Goal: Task Accomplishment & Management: Complete application form

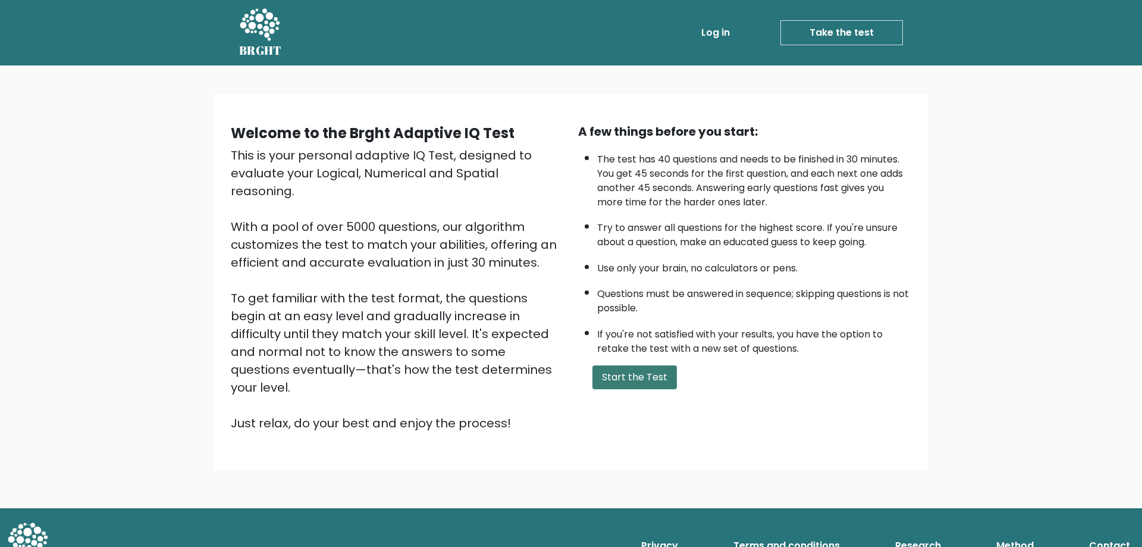
click at [659, 388] on button "Start the Test" at bounding box center [634, 377] width 84 height 24
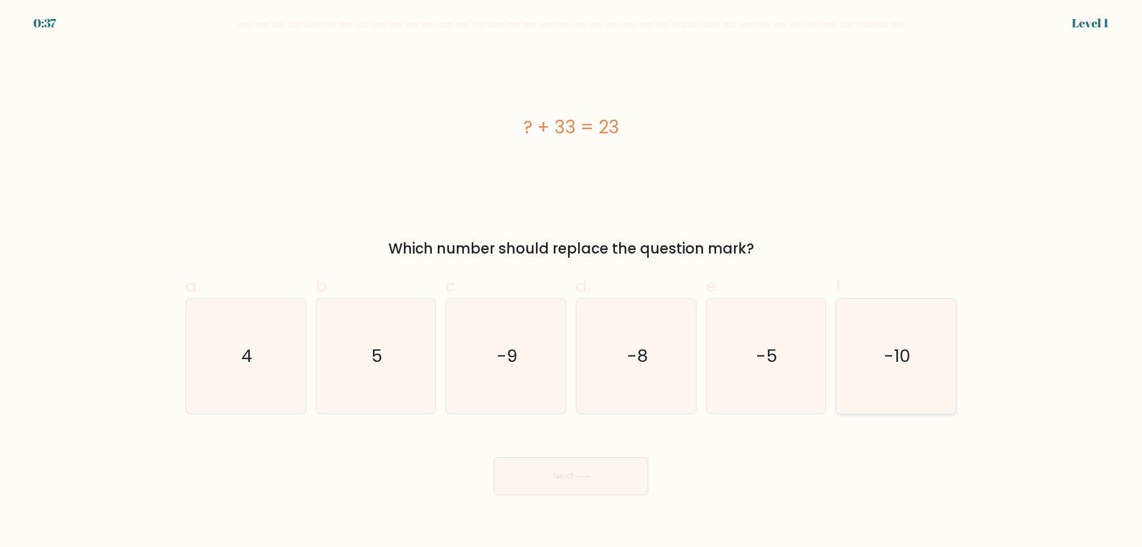
click at [915, 358] on icon "-10" at bounding box center [896, 356] width 115 height 115
click at [572, 281] on input "f. -10" at bounding box center [571, 278] width 1 height 8
radio input "true"
click at [603, 482] on button "Next" at bounding box center [571, 476] width 155 height 38
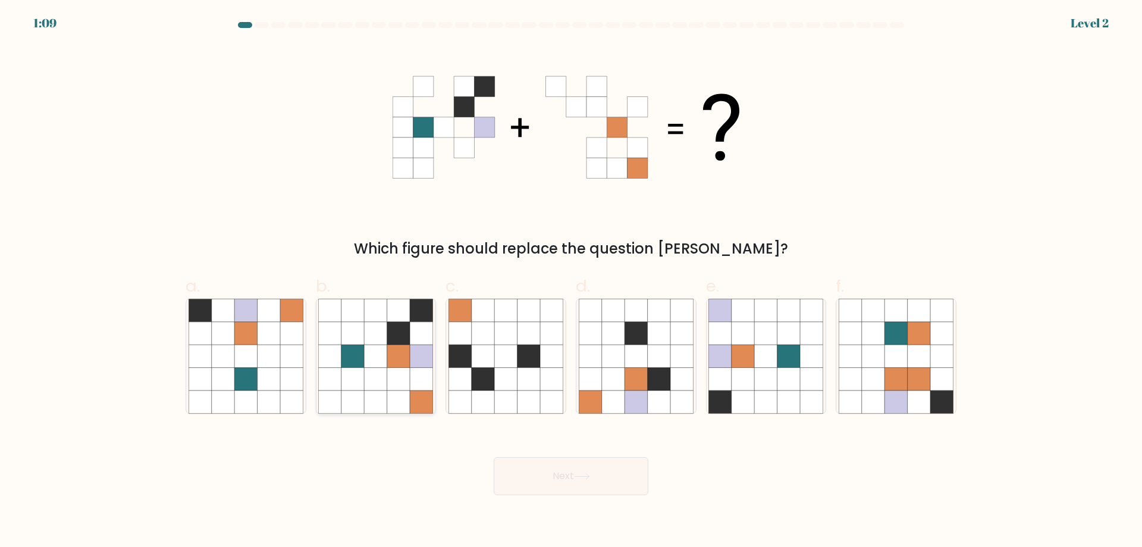
click at [363, 351] on icon at bounding box center [352, 355] width 23 height 23
click at [571, 281] on input "b." at bounding box center [571, 278] width 1 height 8
radio input "true"
click at [564, 466] on button "Next" at bounding box center [571, 476] width 155 height 38
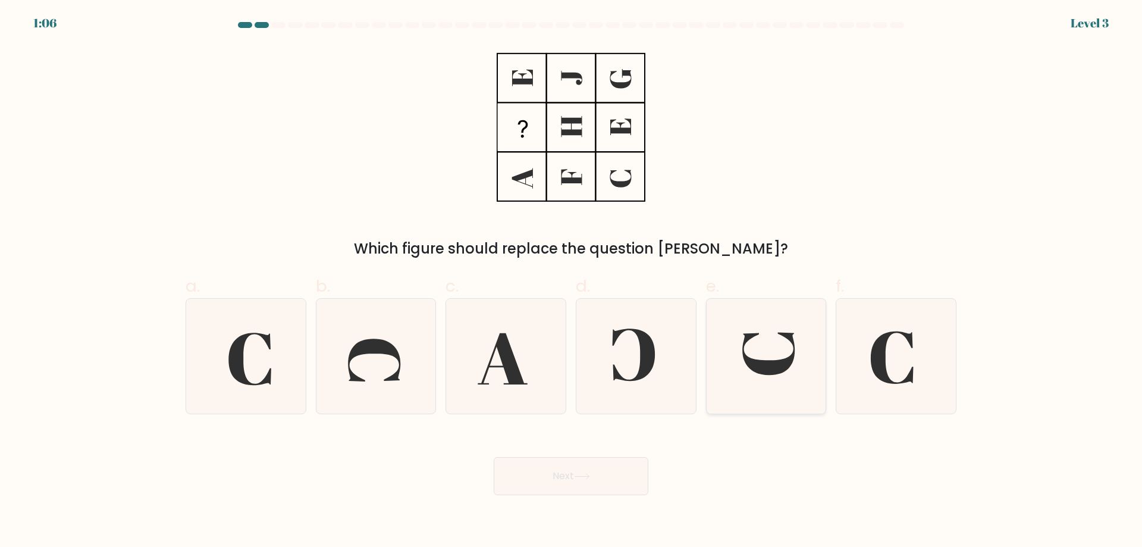
drag, startPoint x: 801, startPoint y: 350, endPoint x: 800, endPoint y: 358, distance: 7.8
click at [802, 353] on icon at bounding box center [765, 356] width 115 height 115
click at [572, 281] on input "e." at bounding box center [571, 278] width 1 height 8
radio input "true"
click at [602, 477] on button "Next" at bounding box center [571, 476] width 155 height 38
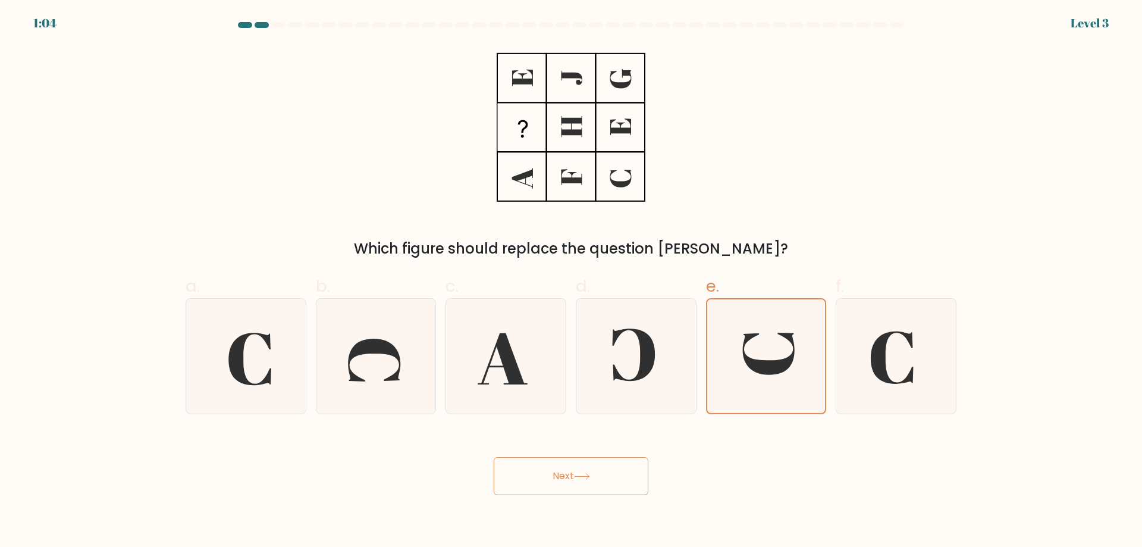
click at [598, 473] on button "Next" at bounding box center [571, 476] width 155 height 38
click at [572, 475] on button "Next" at bounding box center [571, 476] width 155 height 38
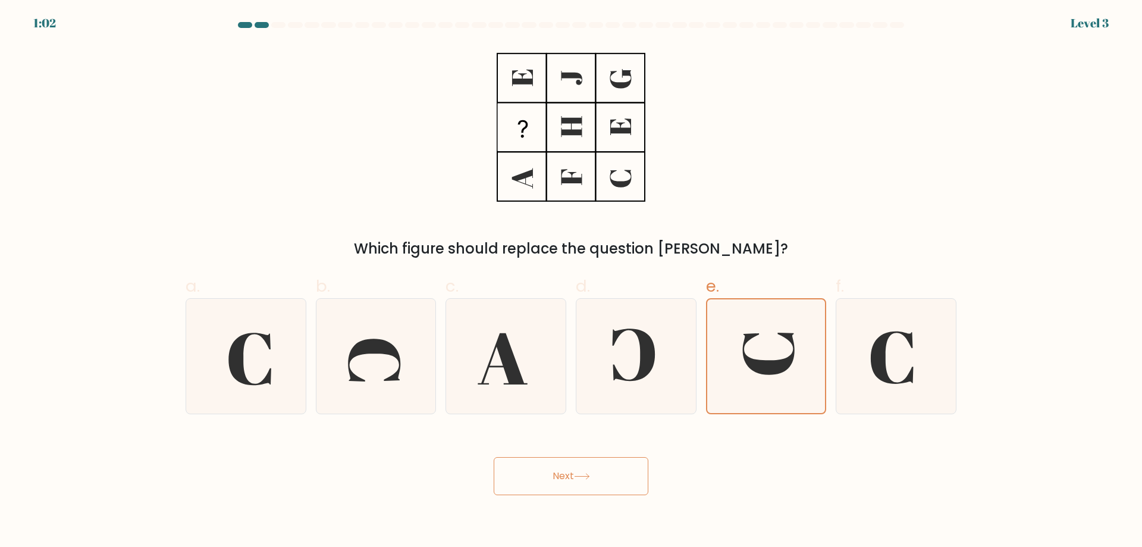
click at [572, 475] on button "Next" at bounding box center [571, 476] width 155 height 38
click at [1033, 125] on form at bounding box center [571, 258] width 1142 height 473
click at [563, 478] on button "Next" at bounding box center [571, 476] width 155 height 38
click at [565, 475] on button "Next" at bounding box center [571, 476] width 155 height 38
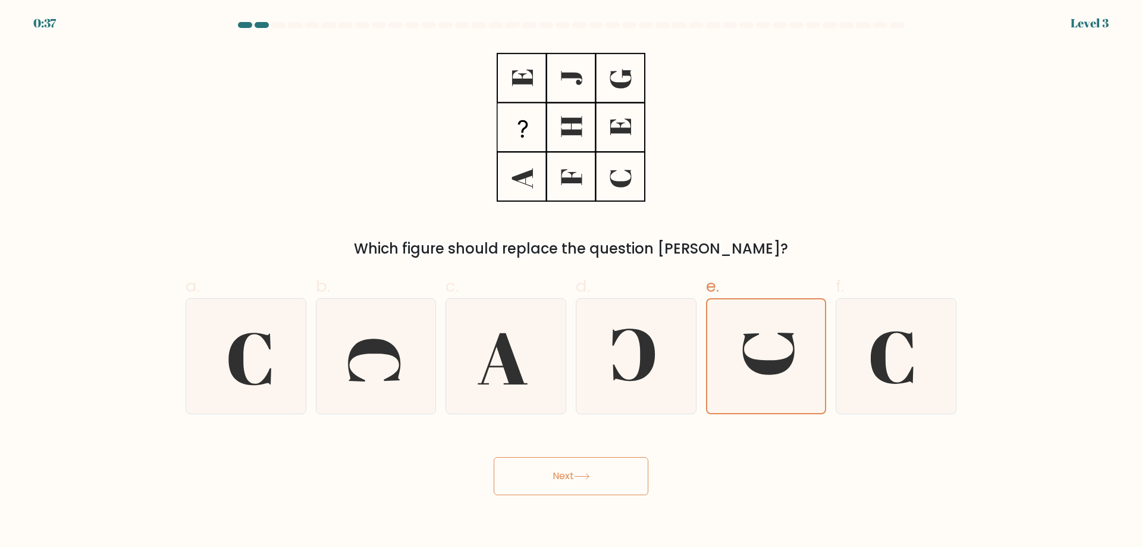
click at [553, 469] on button "Next" at bounding box center [571, 476] width 155 height 38
drag, startPoint x: 553, startPoint y: 469, endPoint x: 540, endPoint y: 457, distance: 17.7
click at [551, 468] on button "Next" at bounding box center [571, 476] width 155 height 38
click at [541, 453] on div "Next" at bounding box center [570, 461] width 785 height 67
click at [543, 453] on div "Next" at bounding box center [570, 461] width 785 height 67
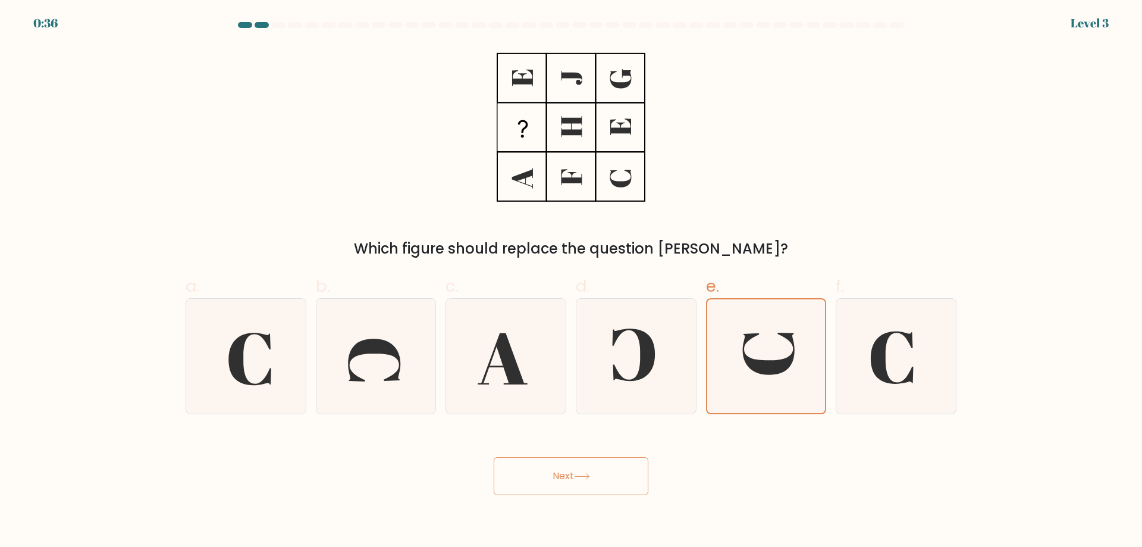
click at [543, 452] on div "Next" at bounding box center [570, 461] width 785 height 67
drag, startPoint x: 543, startPoint y: 452, endPoint x: 563, endPoint y: 477, distance: 32.1
click at [563, 477] on button "Next" at bounding box center [571, 476] width 155 height 38
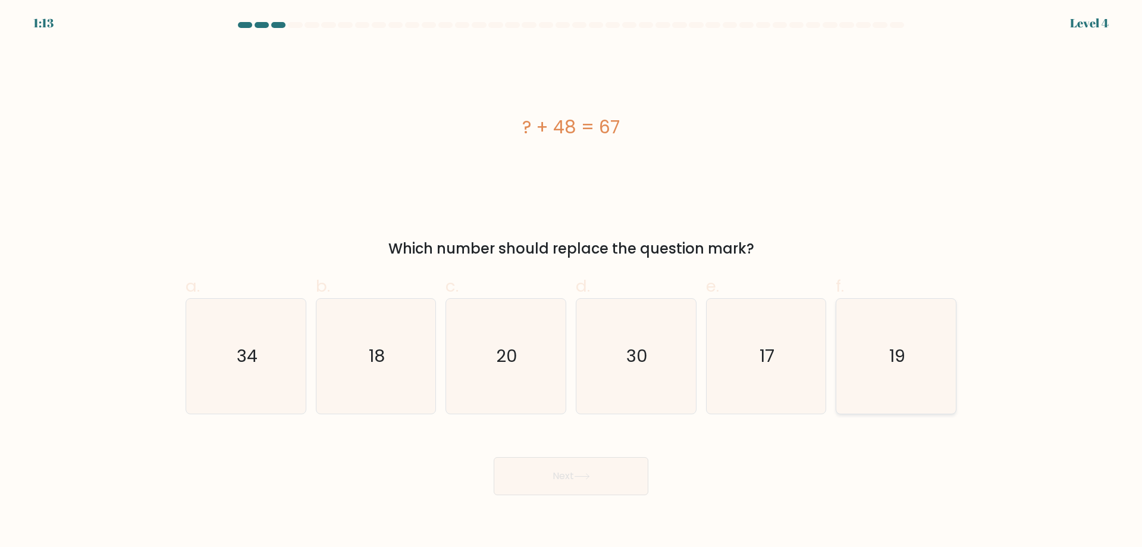
click at [889, 311] on icon "19" at bounding box center [896, 356] width 115 height 115
click at [572, 281] on input "f. 19" at bounding box center [571, 278] width 1 height 8
radio input "true"
click at [626, 478] on button "Next" at bounding box center [571, 476] width 155 height 38
click at [592, 471] on button "Next" at bounding box center [571, 476] width 155 height 38
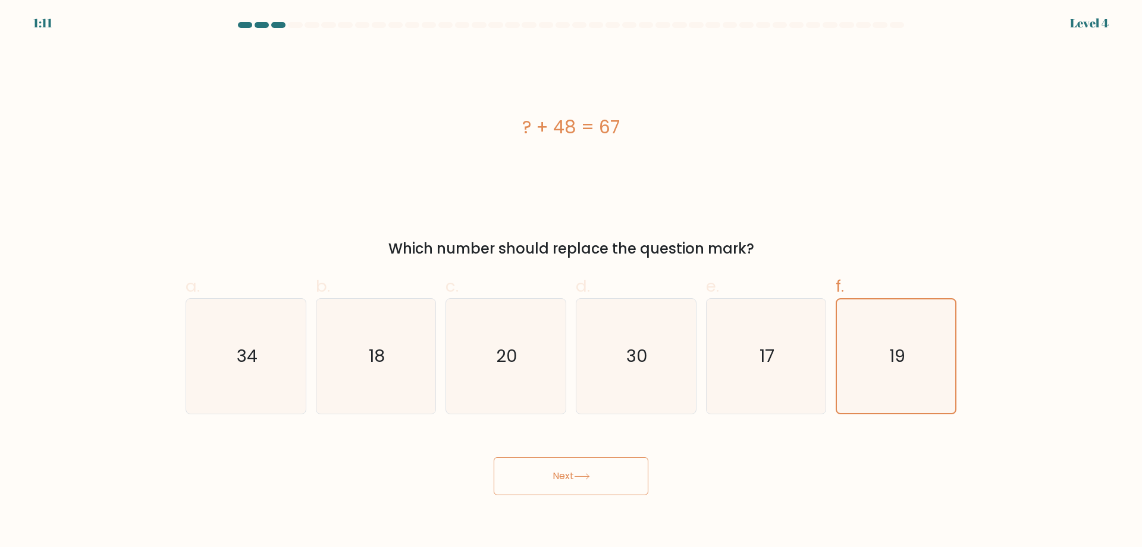
drag, startPoint x: 592, startPoint y: 469, endPoint x: 591, endPoint y: 456, distance: 13.7
click at [593, 463] on button "Next" at bounding box center [571, 476] width 155 height 38
drag, startPoint x: 591, startPoint y: 456, endPoint x: 592, endPoint y: 447, distance: 8.4
click at [592, 448] on div "Next" at bounding box center [570, 461] width 785 height 67
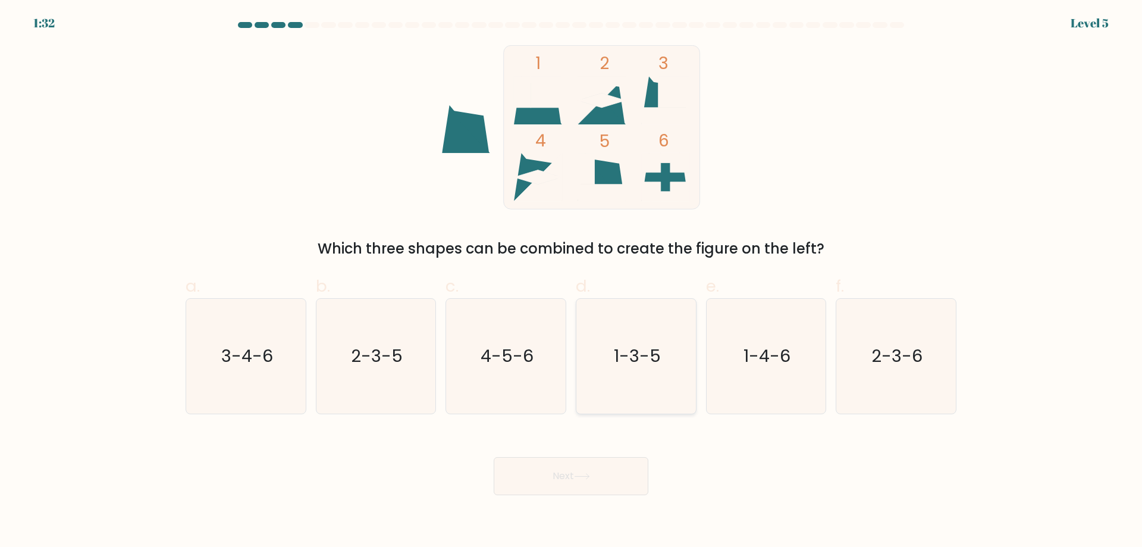
click at [677, 326] on icon "1-3-5" at bounding box center [636, 356] width 115 height 115
click at [572, 281] on input "d. 1-3-5" at bounding box center [571, 278] width 1 height 8
radio input "true"
click at [591, 487] on button "Next" at bounding box center [571, 476] width 155 height 38
click at [595, 469] on button "Next" at bounding box center [571, 476] width 155 height 38
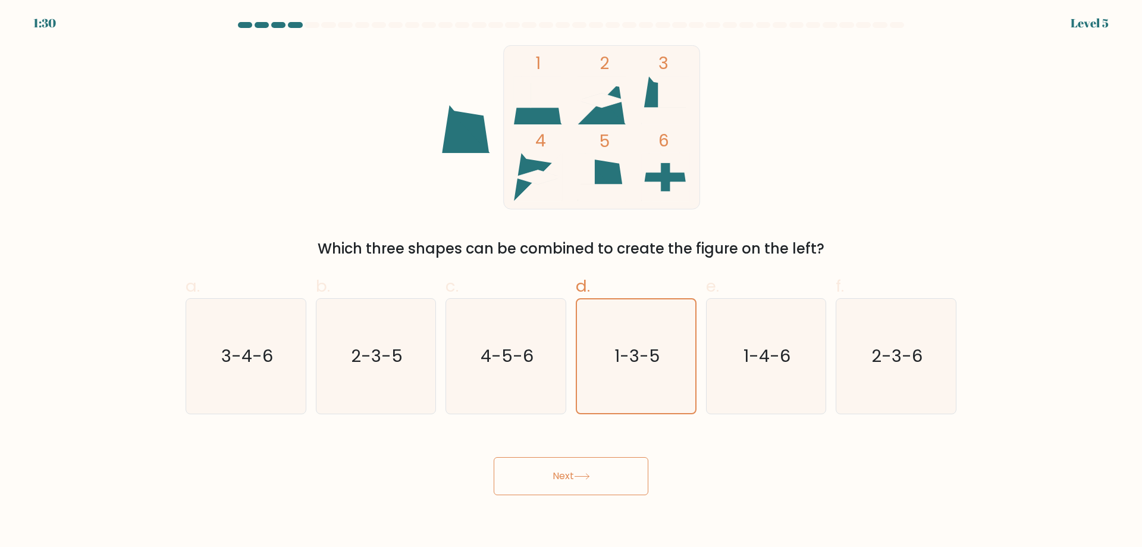
click at [597, 472] on button "Next" at bounding box center [571, 476] width 155 height 38
click at [598, 469] on button "Next" at bounding box center [571, 476] width 155 height 38
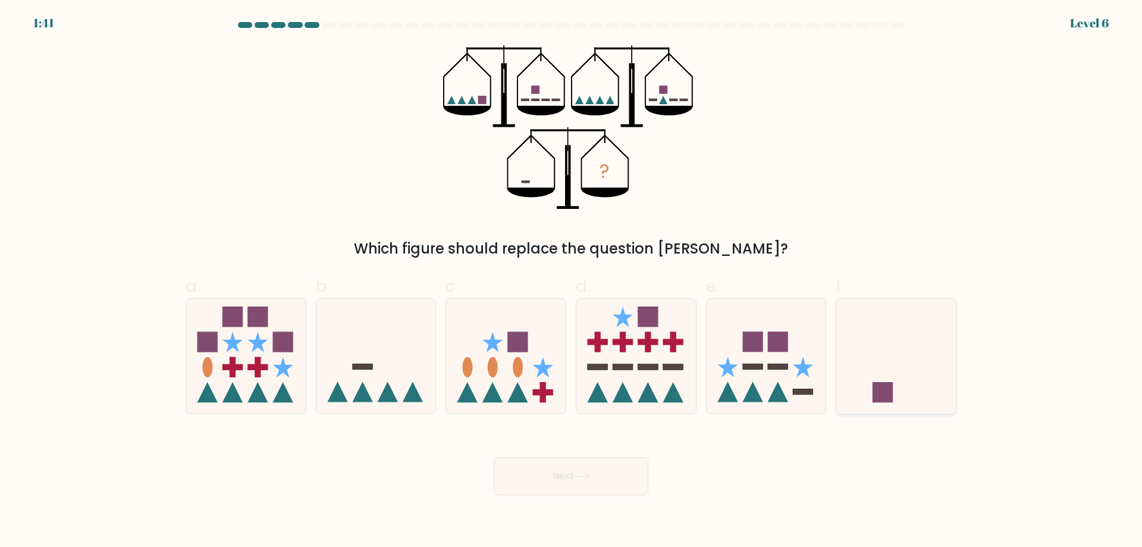
click at [885, 369] on icon at bounding box center [896, 355] width 120 height 99
click at [572, 281] on input "f." at bounding box center [571, 278] width 1 height 8
radio input "true"
click at [625, 465] on button "Next" at bounding box center [571, 476] width 155 height 38
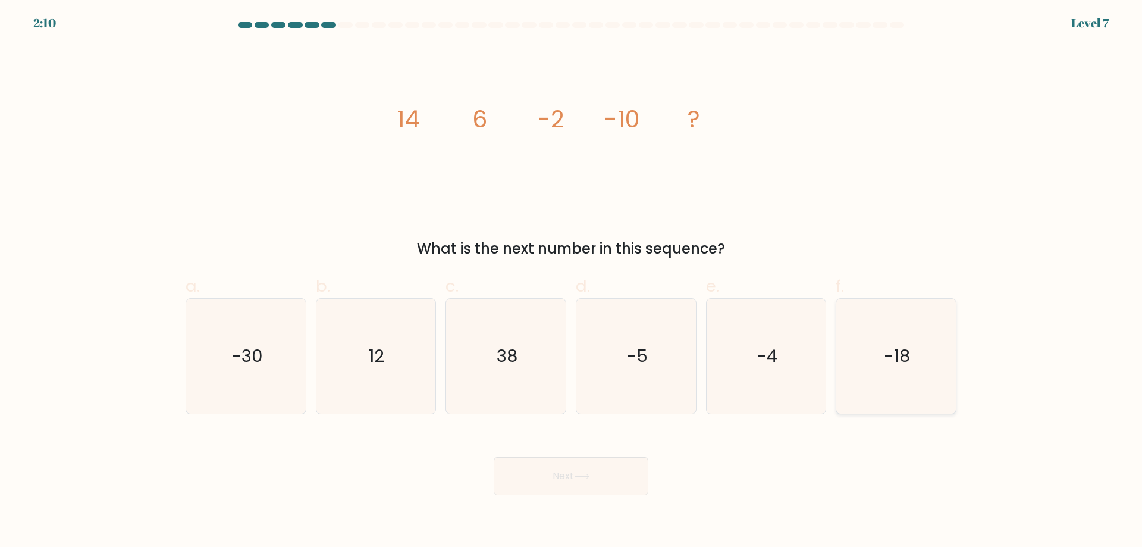
click at [943, 339] on icon "-18" at bounding box center [896, 356] width 115 height 115
click at [572, 281] on input "f. -18" at bounding box center [571, 278] width 1 height 8
radio input "true"
click at [608, 466] on button "Next" at bounding box center [571, 476] width 155 height 38
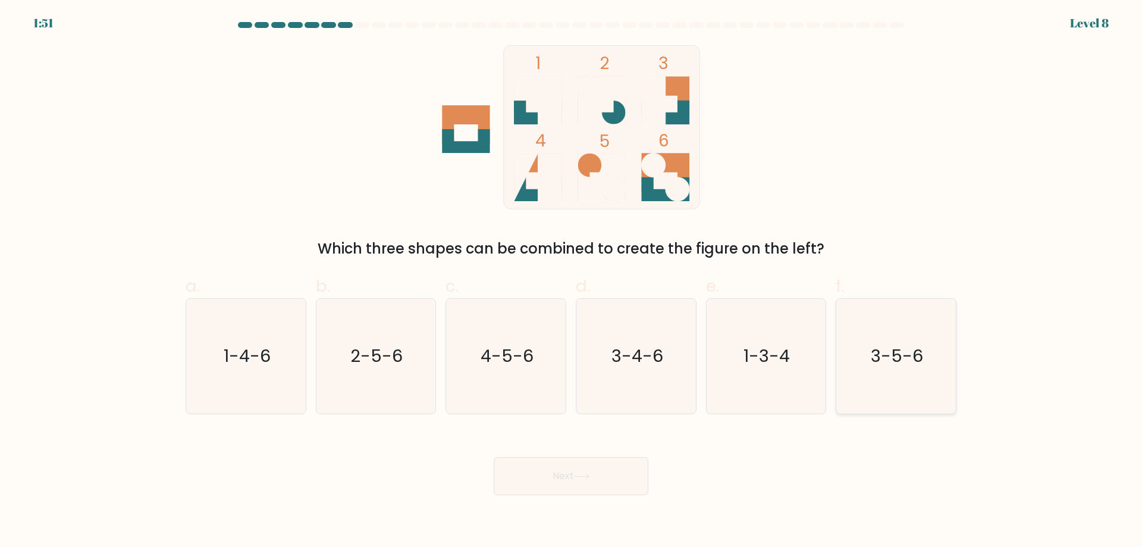
drag, startPoint x: 920, startPoint y: 358, endPoint x: 916, endPoint y: 365, distance: 8.3
click at [920, 359] on text "3-5-6" at bounding box center [897, 356] width 52 height 24
click at [572, 281] on input "f. 3-5-6" at bounding box center [571, 278] width 1 height 8
radio input "true"
click at [572, 475] on button "Next" at bounding box center [571, 476] width 155 height 38
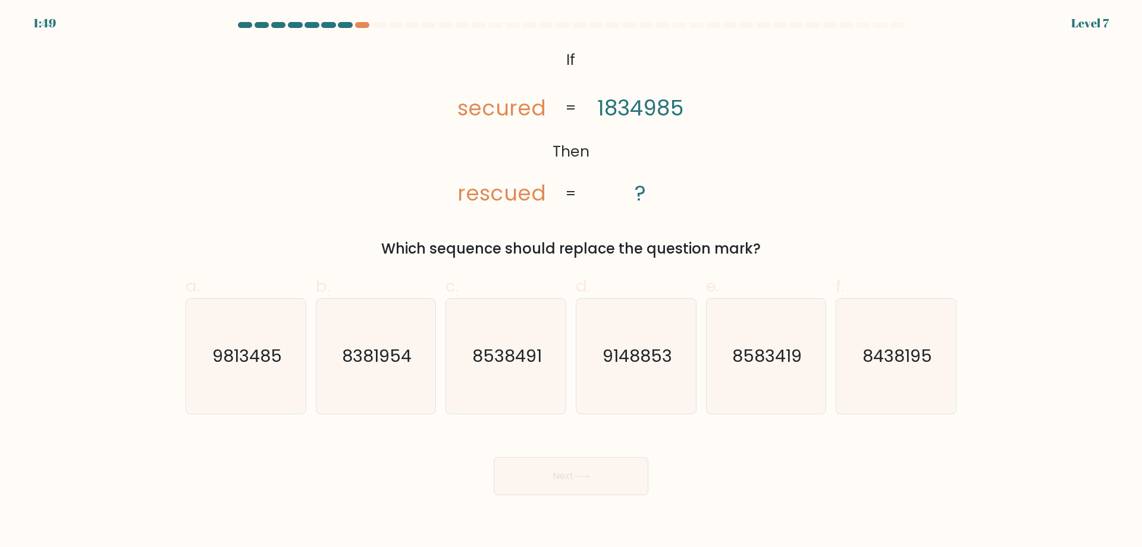
click at [572, 475] on button "Next" at bounding box center [571, 476] width 155 height 38
click at [653, 345] on text "9148853" at bounding box center [638, 356] width 70 height 24
click at [572, 281] on input "d. 9148853" at bounding box center [571, 278] width 1 height 8
radio input "true"
click at [556, 475] on button "Next" at bounding box center [571, 476] width 155 height 38
